Goal: Task Accomplishment & Management: Use online tool/utility

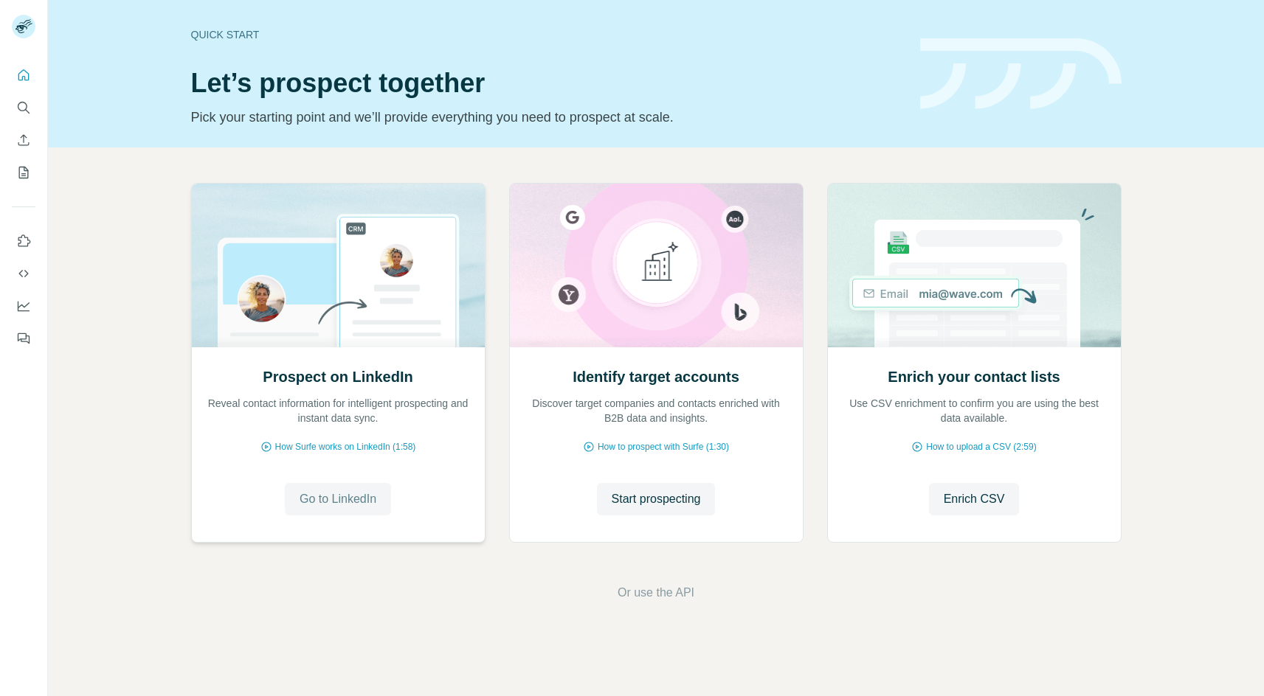
click at [336, 496] on span "Go to LinkedIn" at bounding box center [337, 500] width 77 height 18
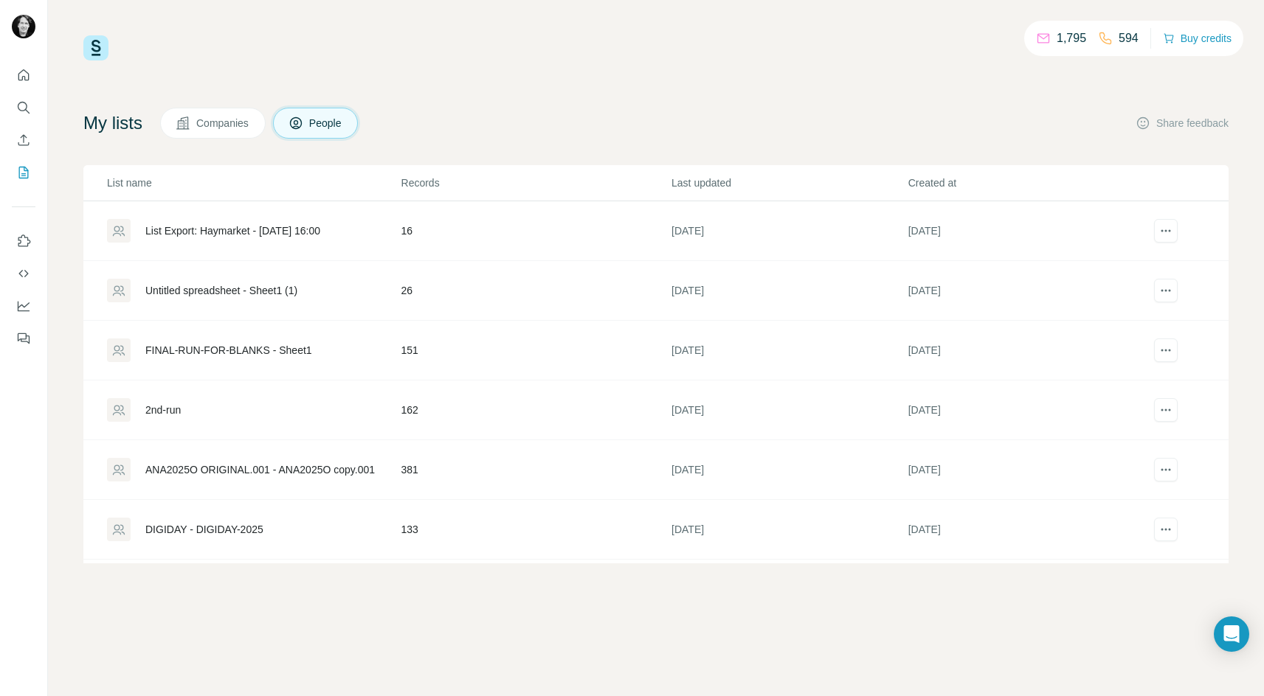
click at [206, 124] on span "Companies" at bounding box center [223, 123] width 54 height 15
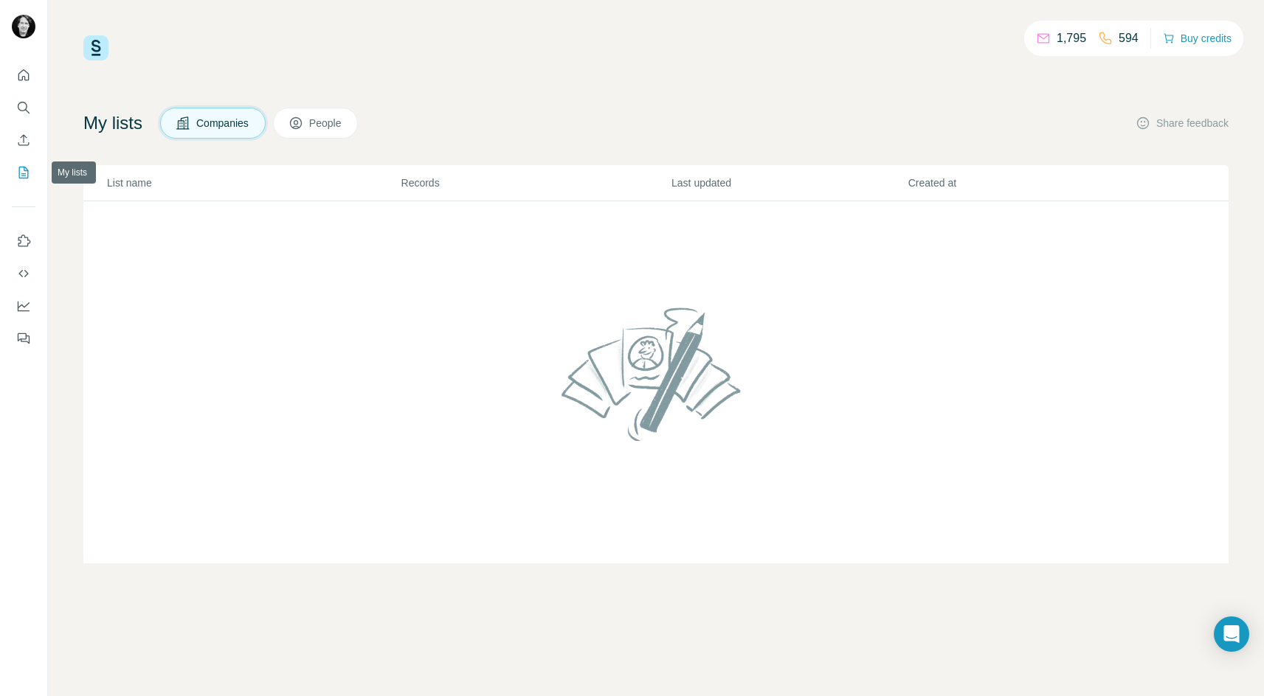
click at [24, 167] on icon "My lists" at bounding box center [24, 172] width 7 height 10
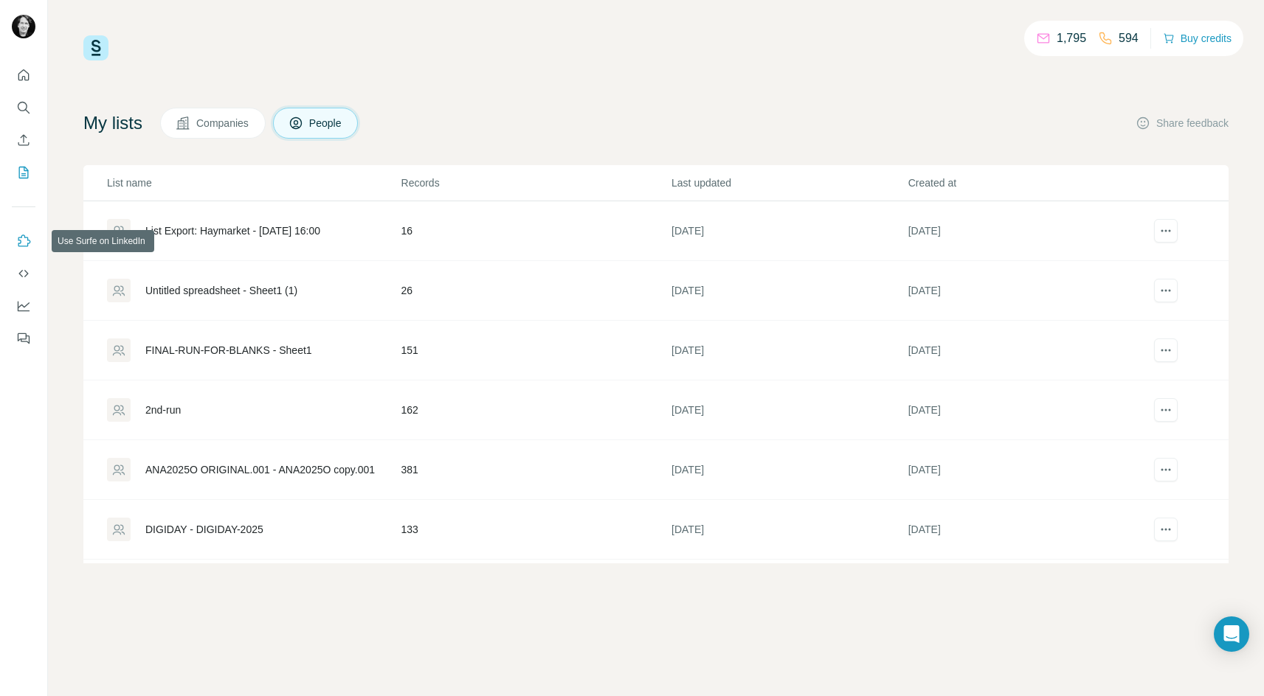
click at [21, 240] on icon "Use Surfe on LinkedIn" at bounding box center [23, 241] width 15 height 15
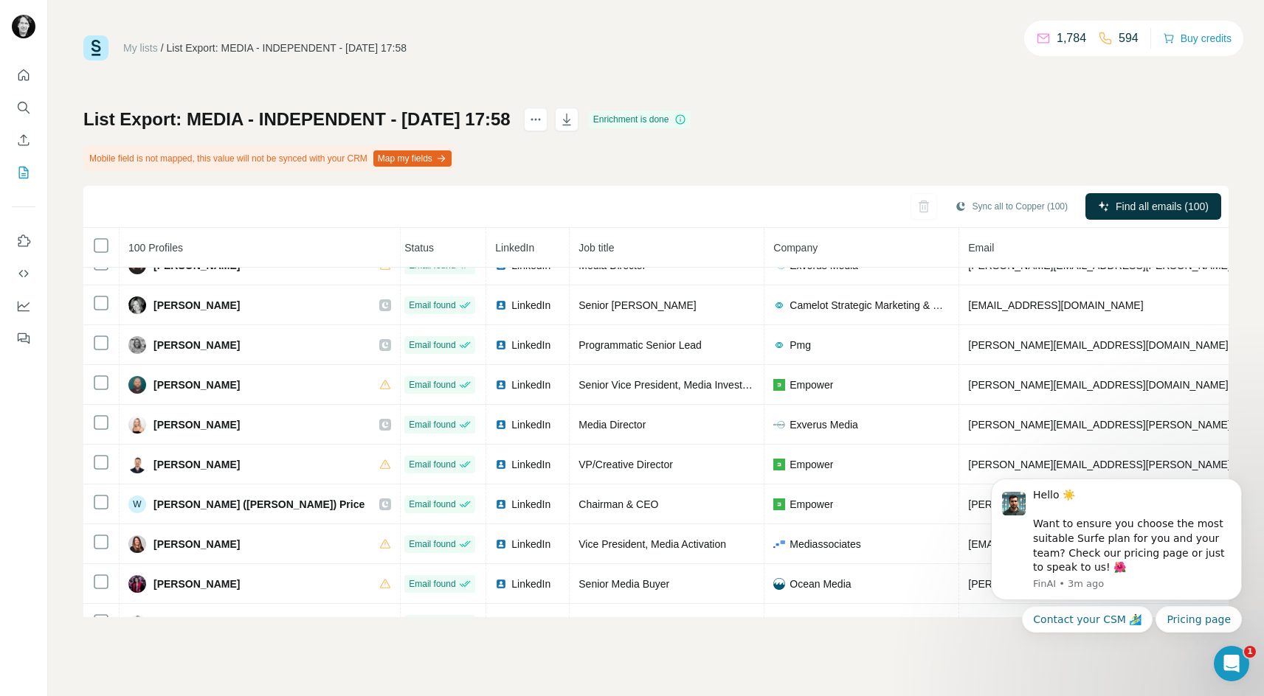
scroll to position [2049, 5]
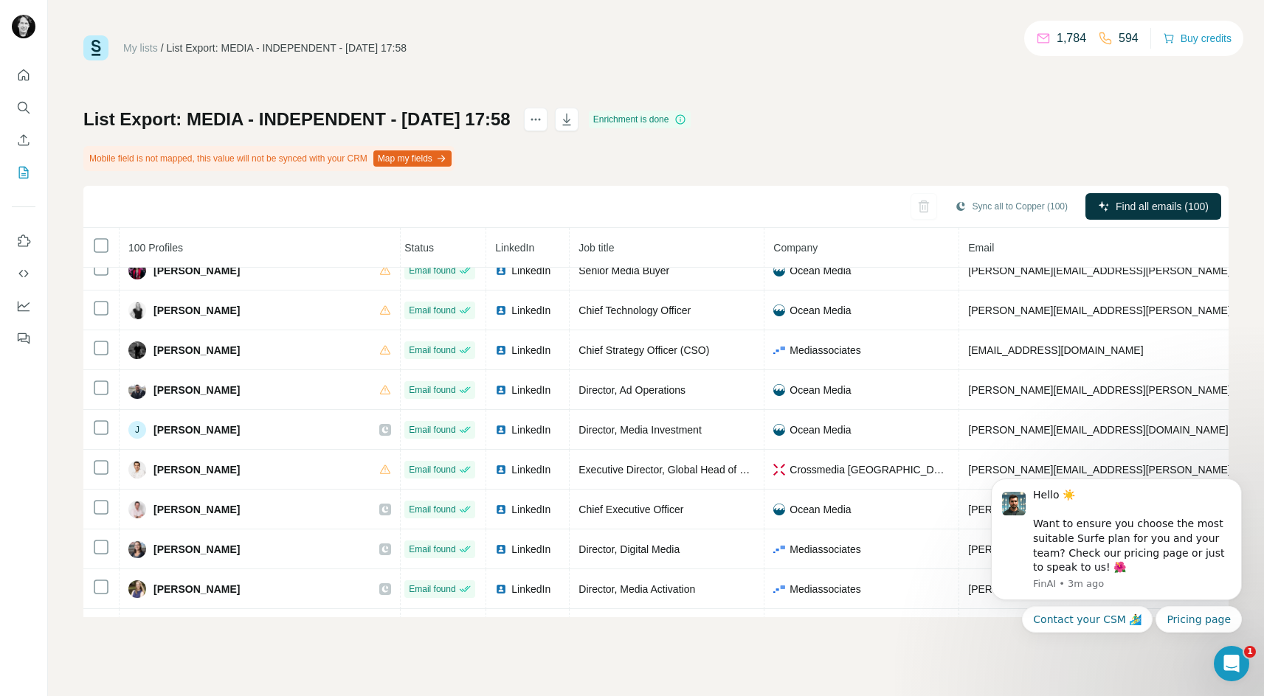
click at [440, 162] on button "Map my fields" at bounding box center [412, 158] width 78 height 16
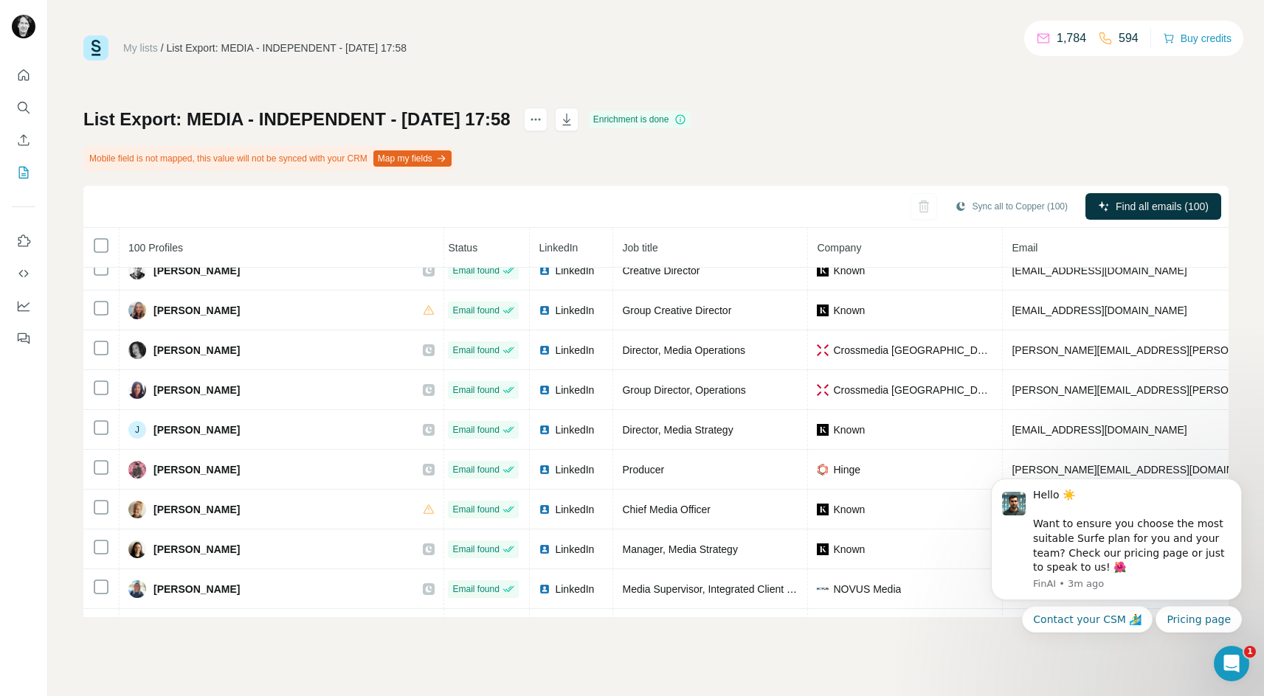
scroll to position [3277, 5]
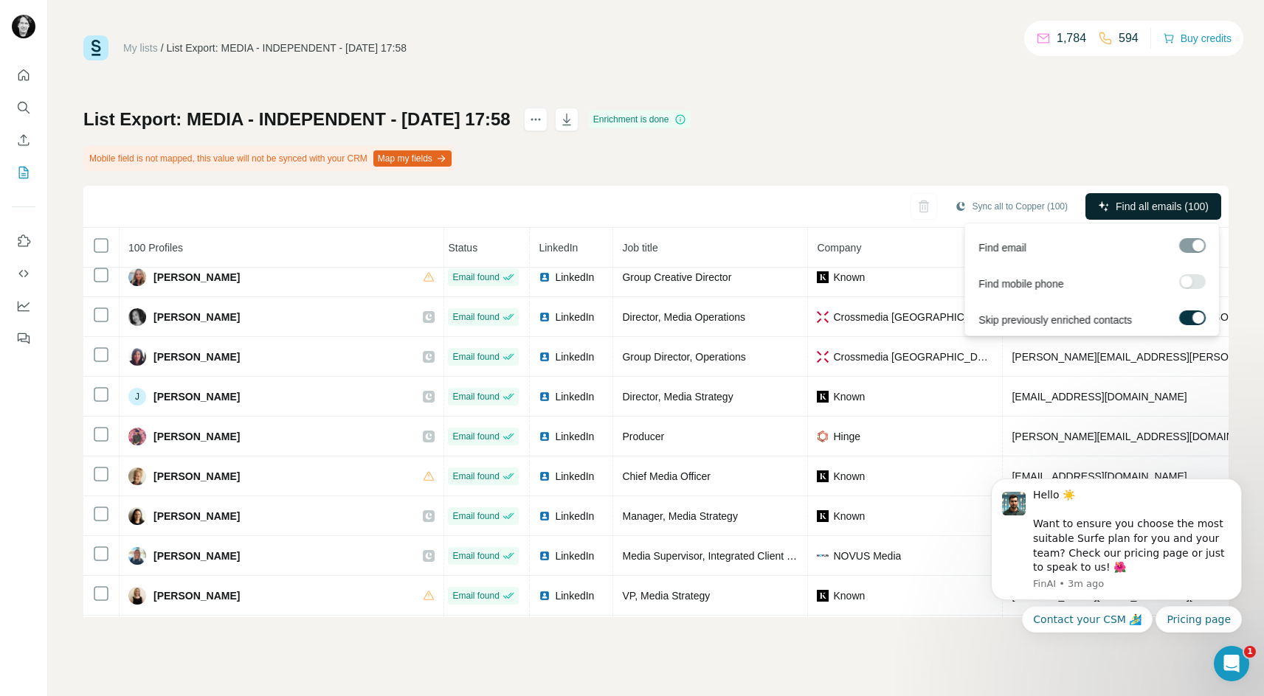
click at [1137, 208] on span "Find all emails (100)" at bounding box center [1161, 206] width 93 height 15
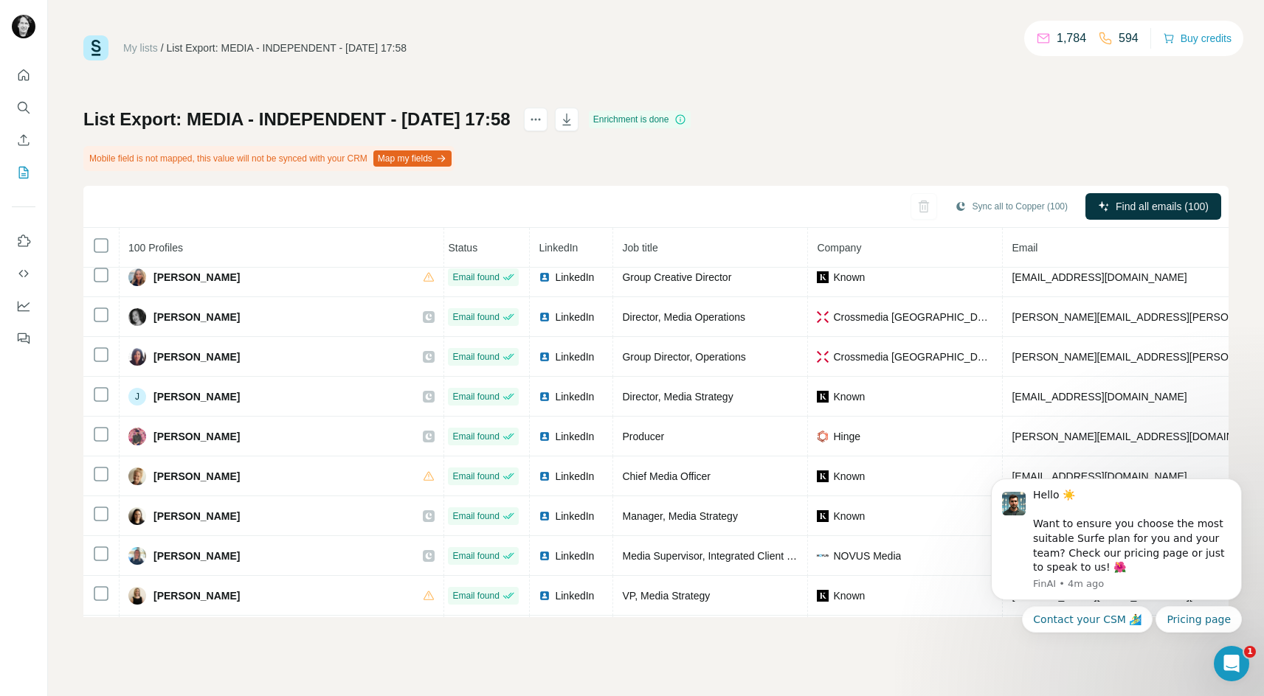
scroll to position [3642, 5]
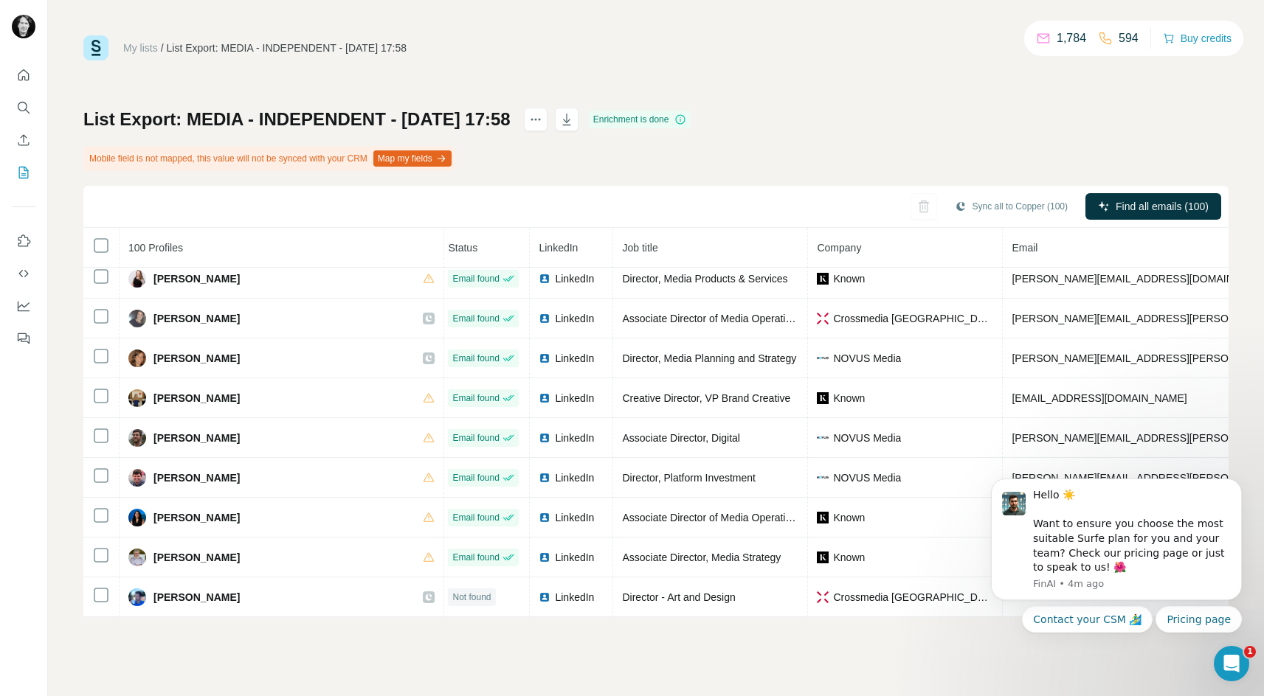
click at [1061, 40] on p "1,784" at bounding box center [1071, 39] width 30 height 18
click at [1000, 208] on button "Sync all to Copper (100)" at bounding box center [1011, 206] width 134 height 22
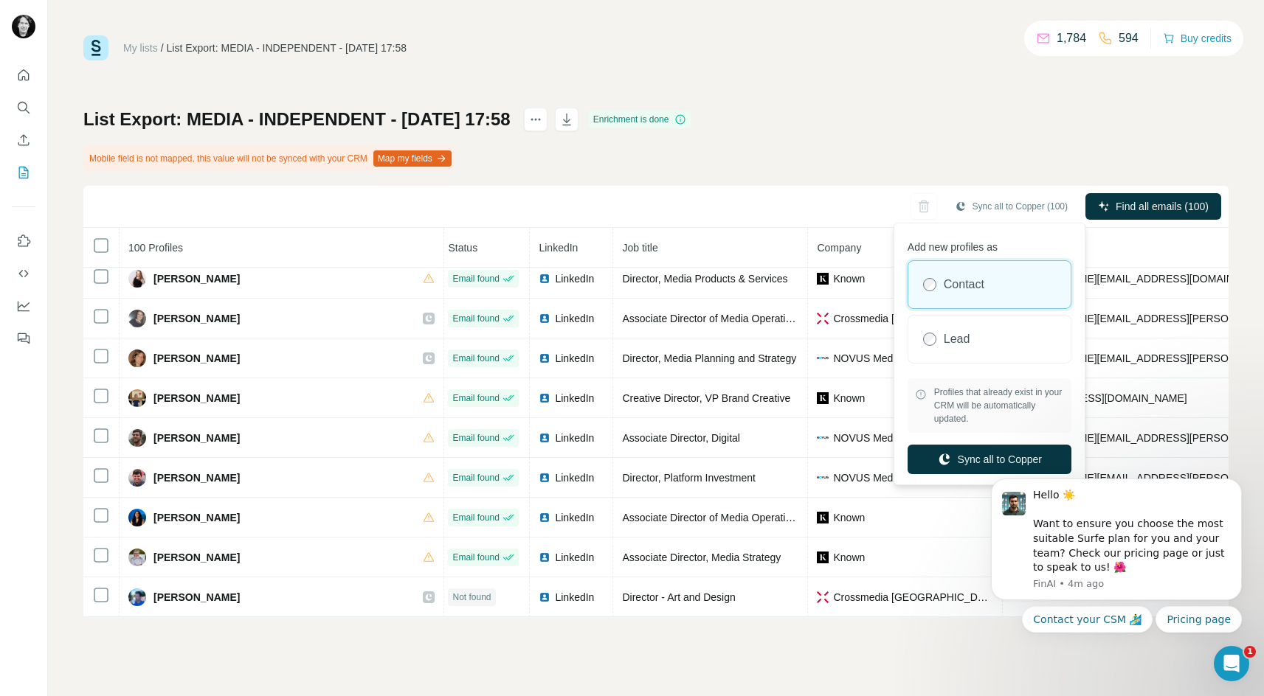
click at [823, 131] on div "List Export: MEDIA - INDEPENDENT - 28/08/2025 17:58 Enrichment is done Mobile f…" at bounding box center [655, 363] width 1145 height 510
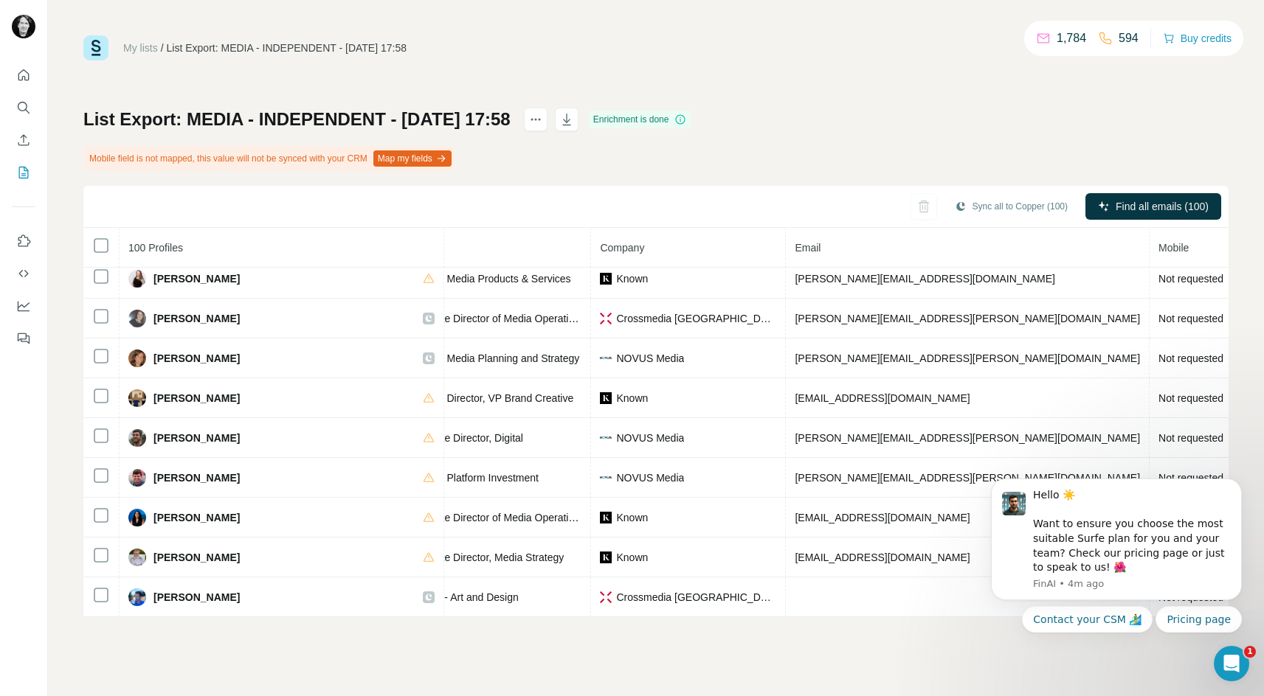
scroll to position [3642, 0]
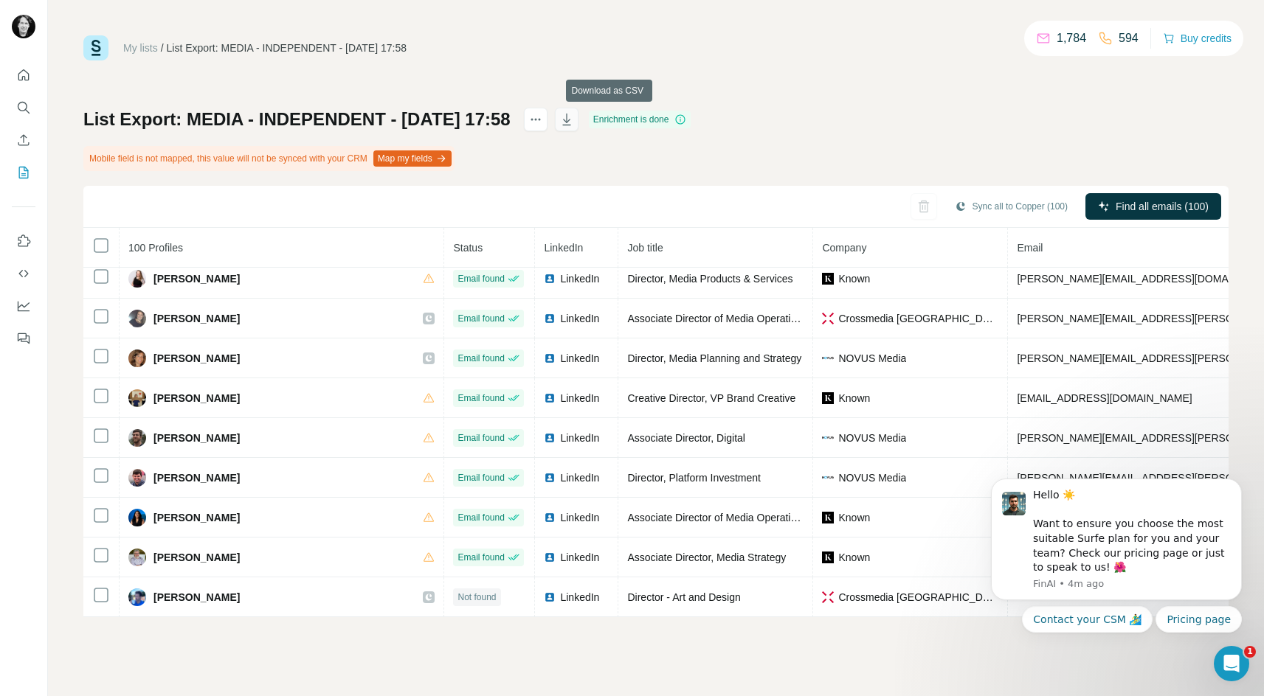
click at [570, 119] on icon "button" at bounding box center [566, 121] width 7 height 4
